Goal: Information Seeking & Learning: Learn about a topic

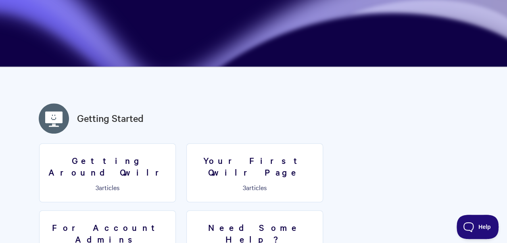
scroll to position [125, 0]
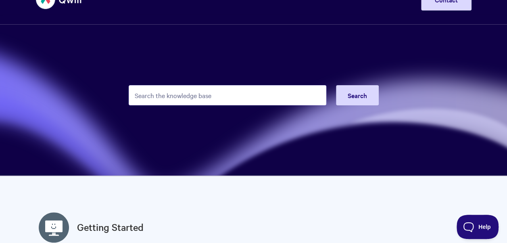
scroll to position [0, 0]
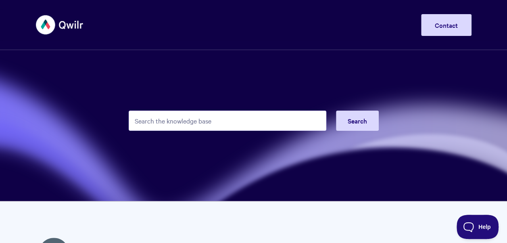
click at [312, 128] on input "Search the knowledge base" at bounding box center [228, 120] width 198 height 20
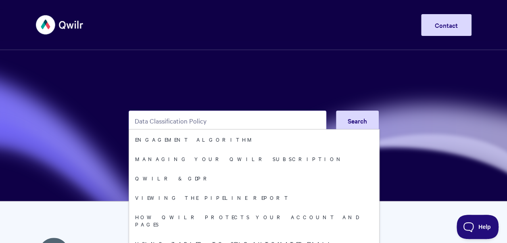
type input "Data Classification Policy"
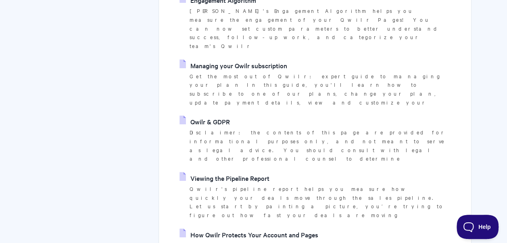
scroll to position [218, 0]
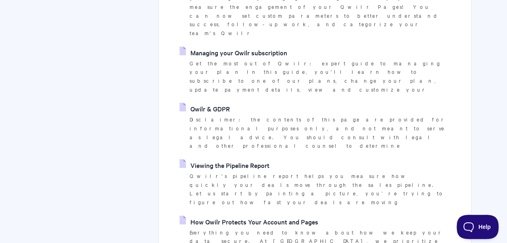
click at [215, 102] on link "Qwilr & GDPR" at bounding box center [204, 108] width 50 height 12
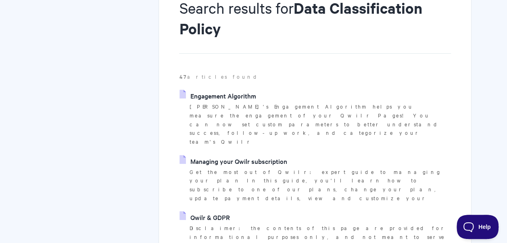
scroll to position [24, 0]
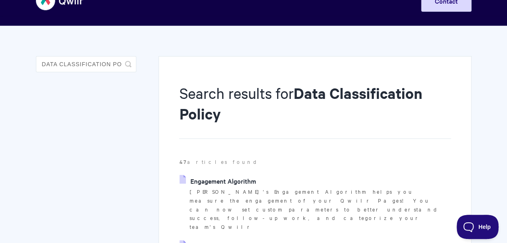
click at [199, 177] on link "Engagement Algorithm" at bounding box center [217, 181] width 76 height 12
